Goal: Transaction & Acquisition: Purchase product/service

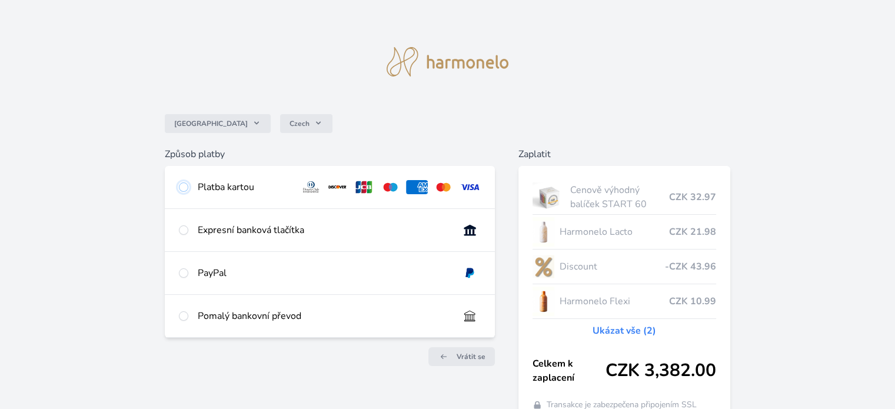
click at [184, 188] on input "radio" at bounding box center [183, 186] width 9 height 9
radio input "true"
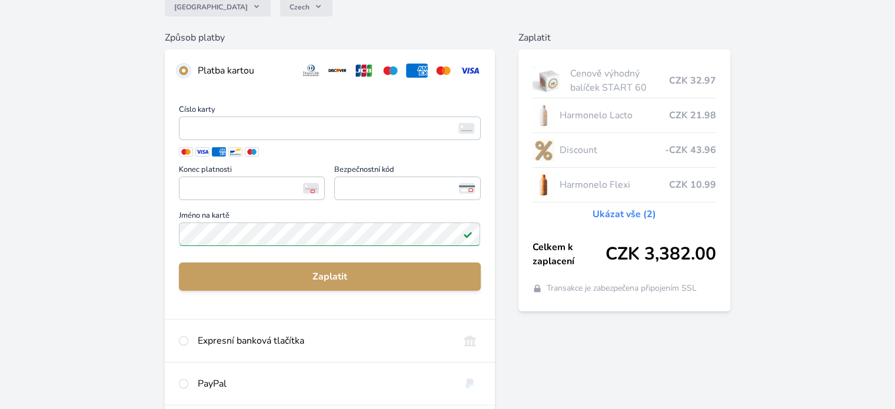
scroll to position [118, 0]
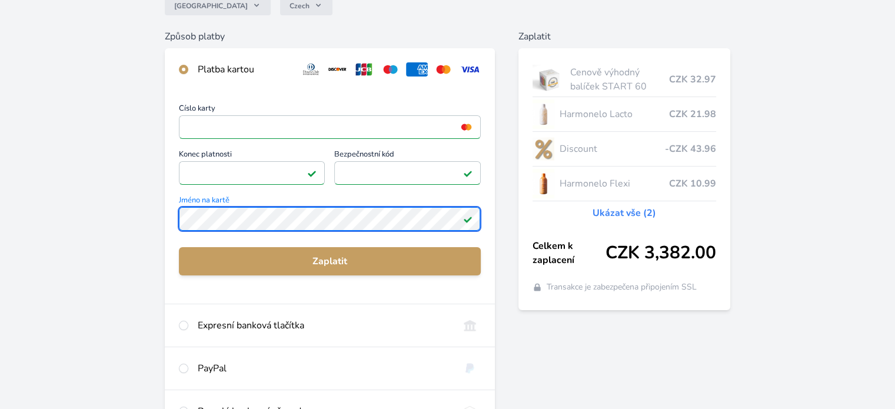
click at [177, 217] on div "Číslo karty <p>Your browser does not support iframes.</p> Konec platnosti <p>Yo…" at bounding box center [330, 197] width 330 height 213
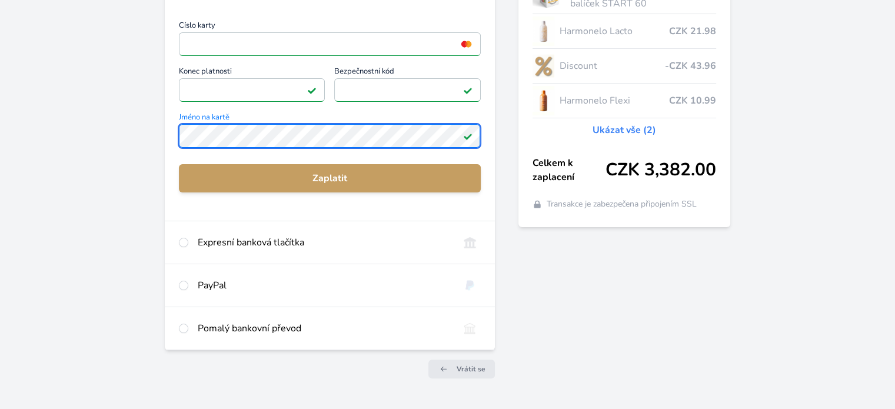
scroll to position [231, 0]
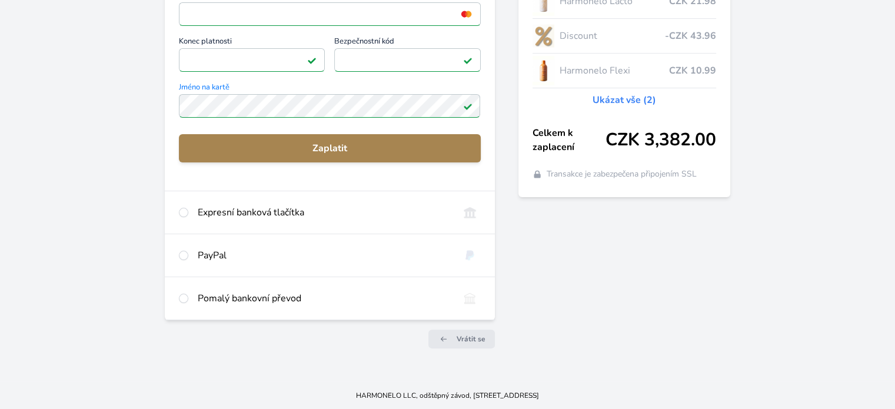
click at [307, 146] on span "Zaplatit" at bounding box center [329, 148] width 282 height 14
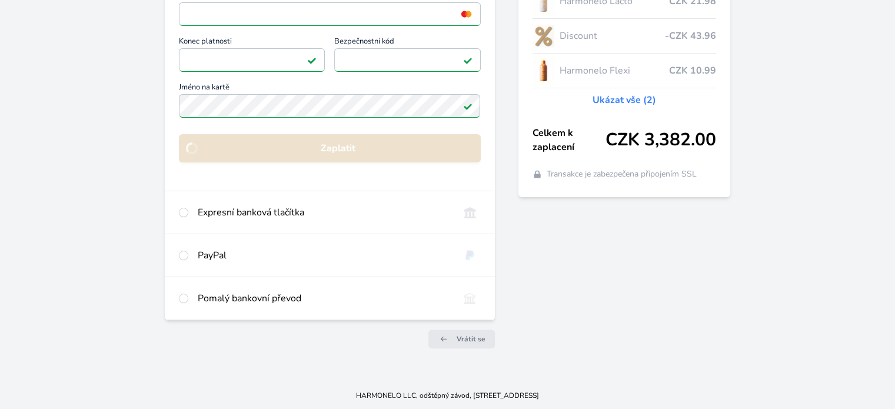
scroll to position [102, 0]
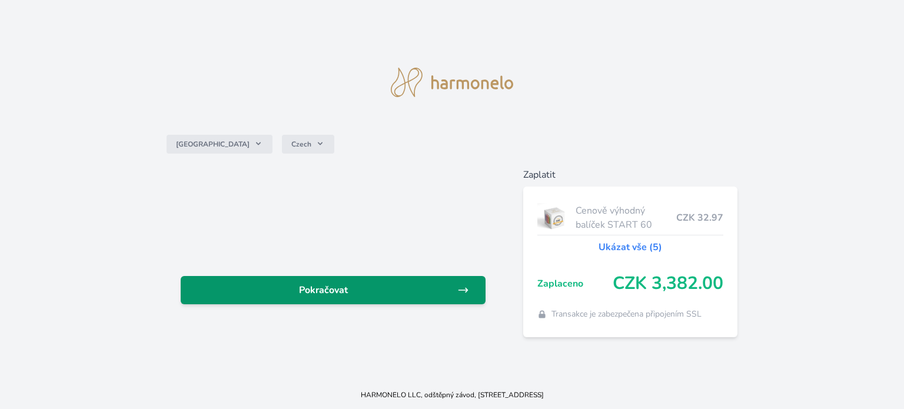
click at [320, 295] on span "Pokračovat" at bounding box center [323, 290] width 267 height 14
